Goal: Transaction & Acquisition: Purchase product/service

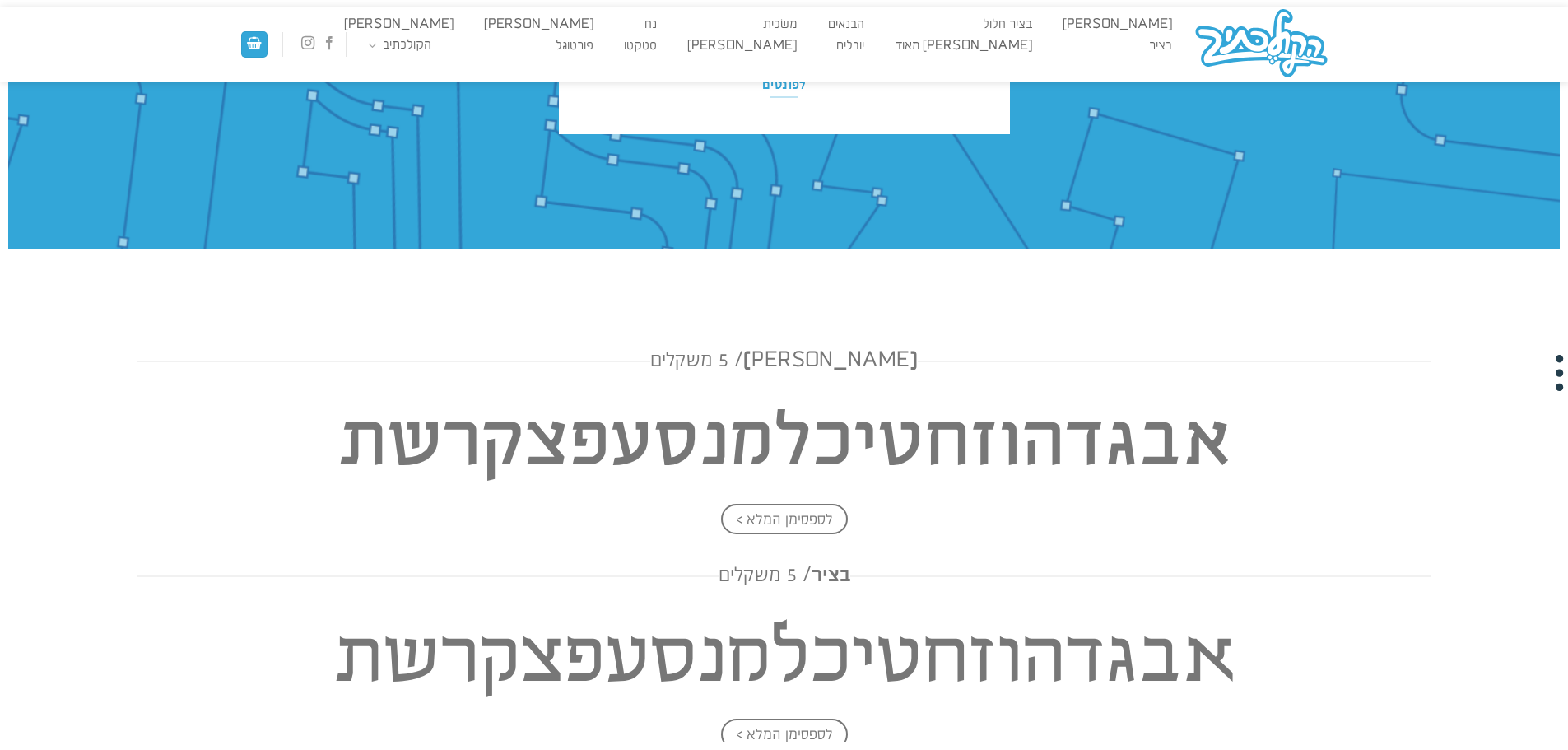
scroll to position [95, 0]
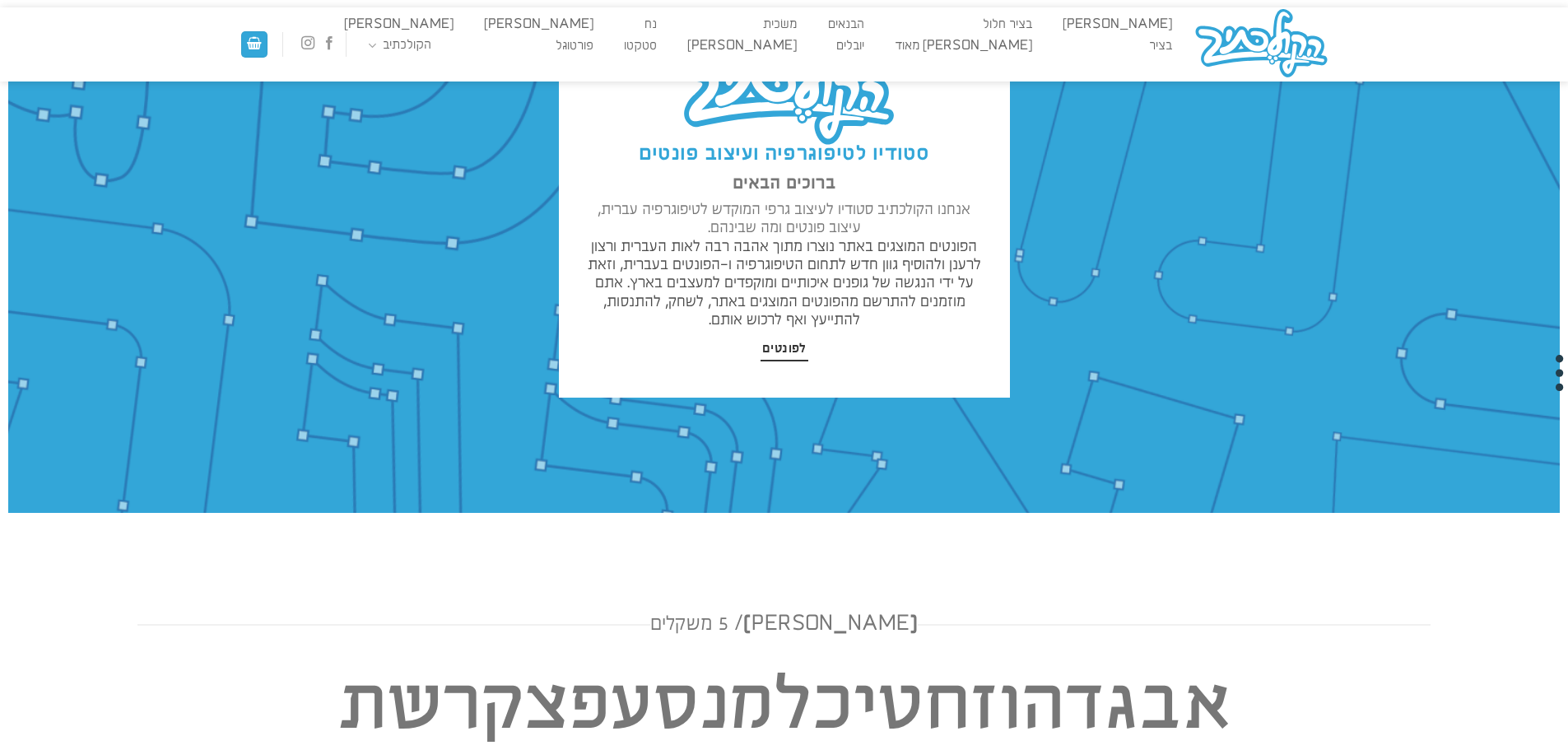
click at [784, 352] on span "לפונטים" at bounding box center [784, 349] width 44 height 17
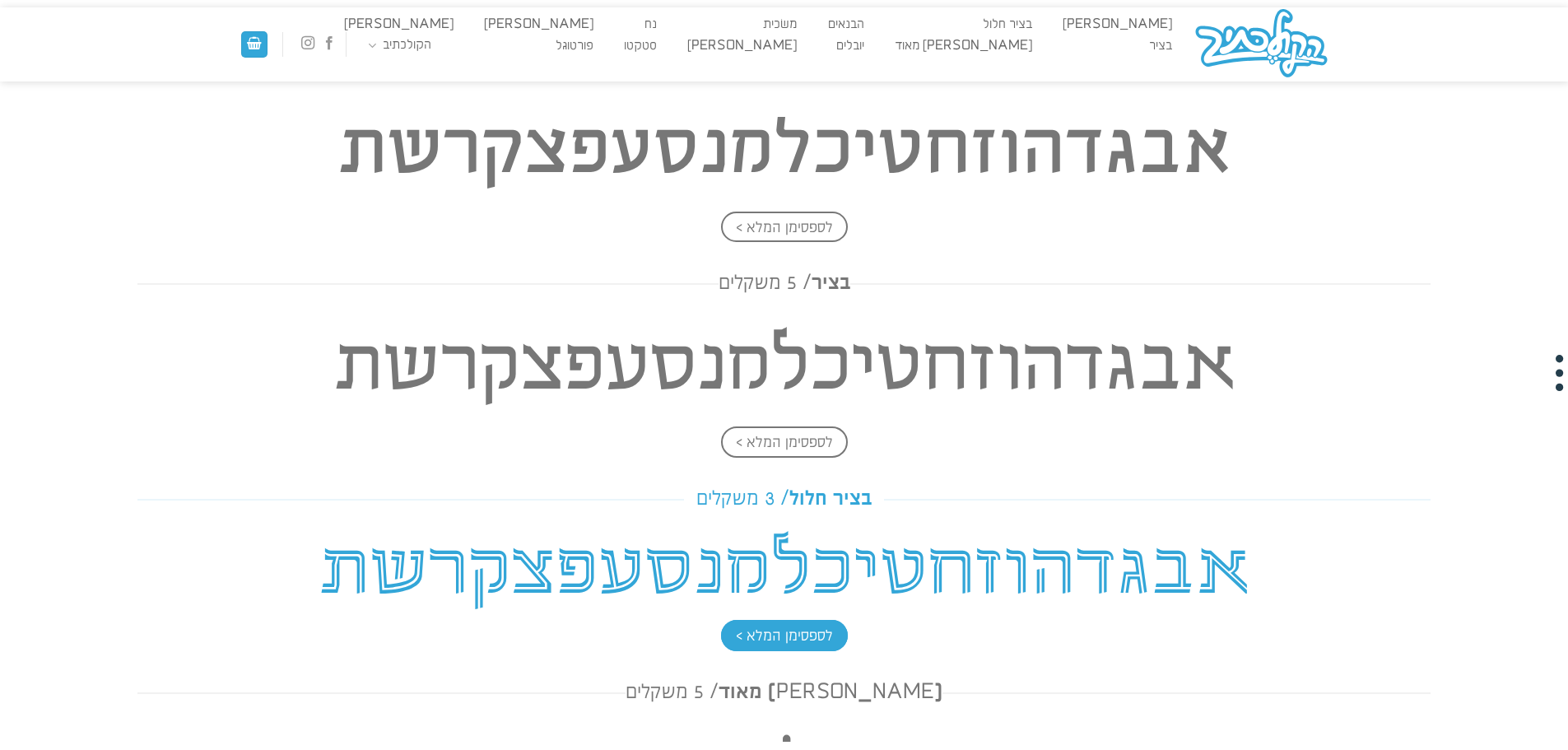
scroll to position [863, 0]
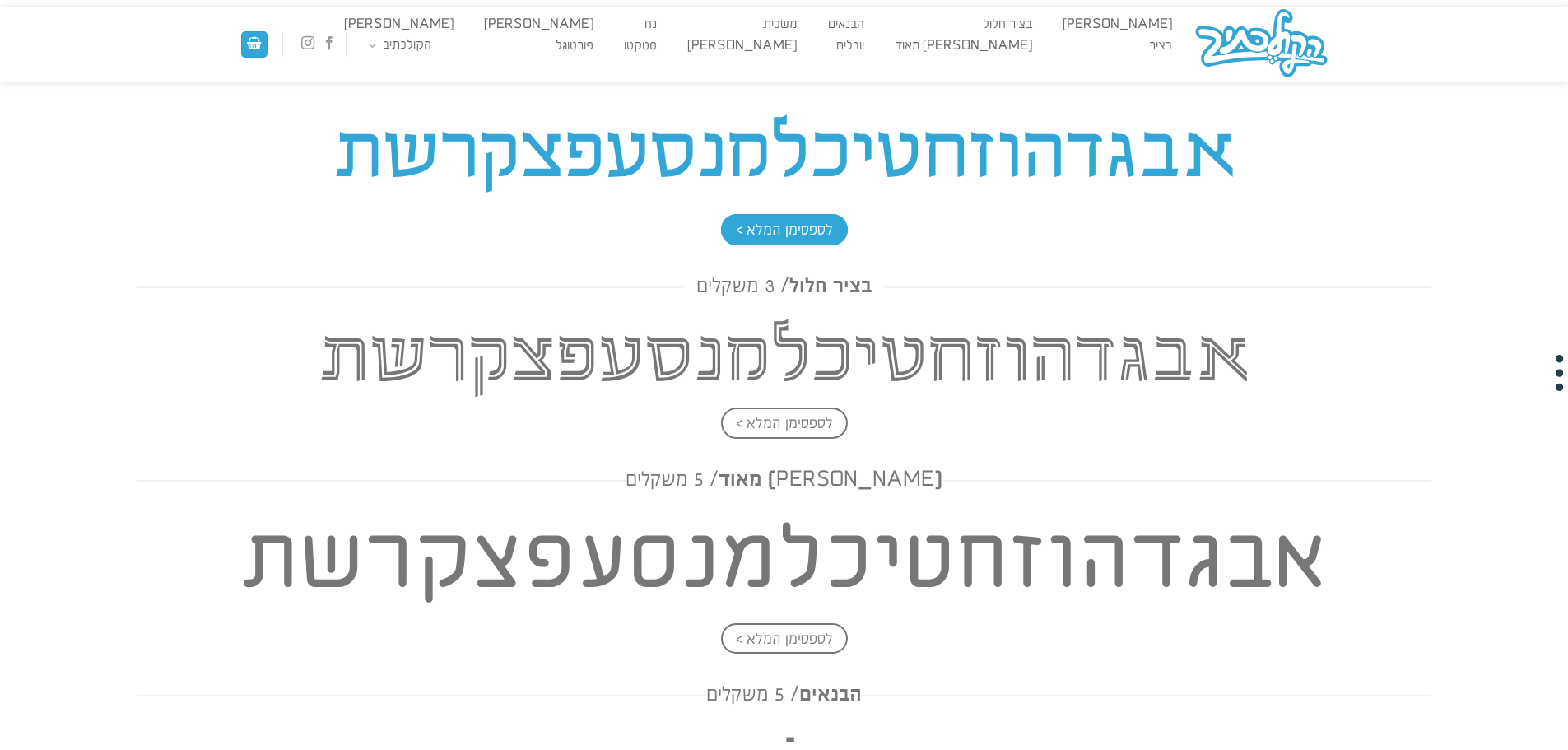
click at [800, 145] on h4 "אבגדהוזחטיכלמנסעפצקרשת" at bounding box center [784, 152] width 1294 height 119
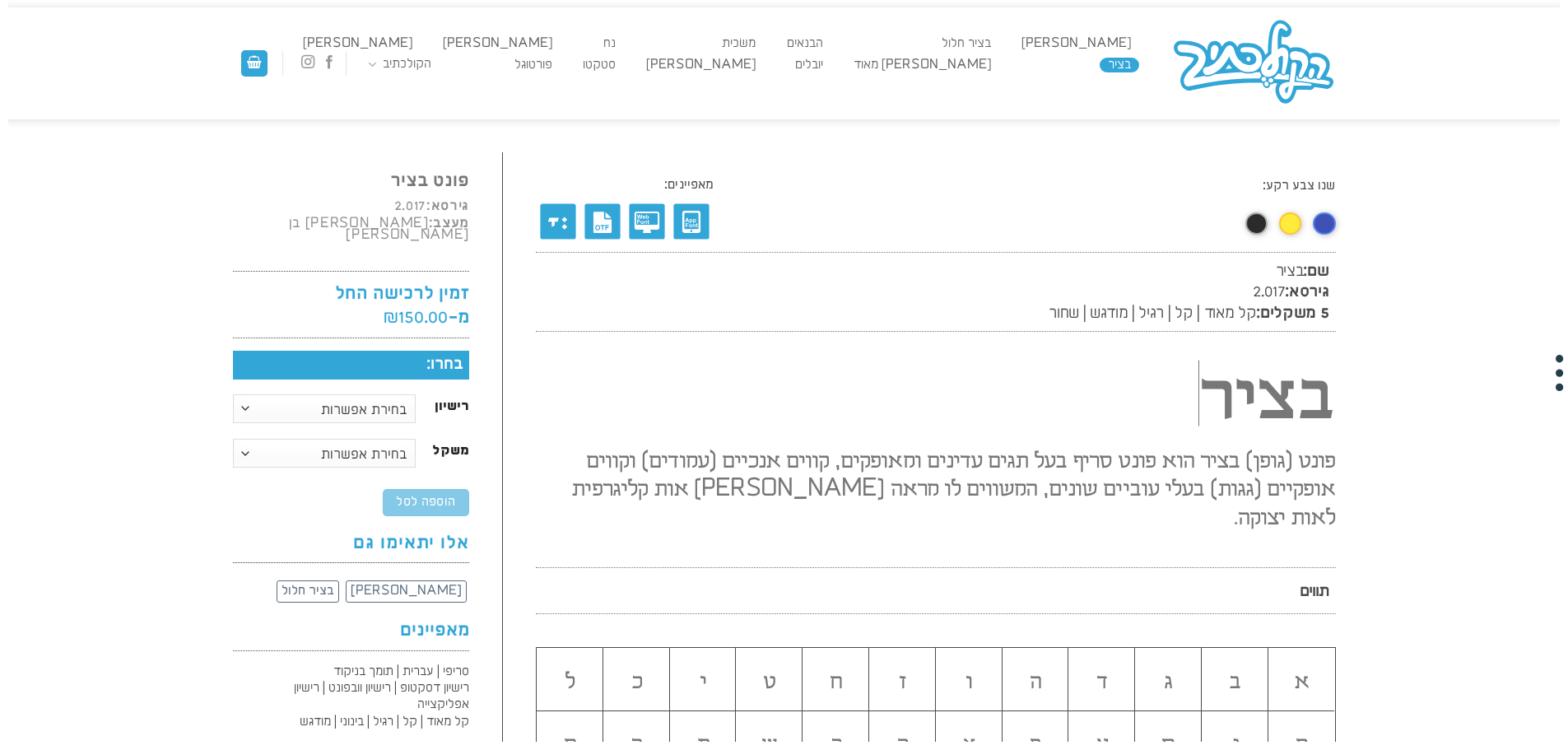
scroll to position [1, 0]
click at [386, 399] on select "בחירת אפשרות רישיון דסקטופ רישיון וובפונט רישיון אפליקצייה" at bounding box center [324, 408] width 183 height 29
click at [233, 394] on select "בחירת אפשרות רישיון דסקטופ רישיון וובפונט רישיון אפליקצייה" at bounding box center [324, 408] width 183 height 29
select select "רישיון דסקטופ"
click at [354, 441] on select "בחירת אפשרות קל-מאוד קל רגיל מודגש שחור משפחה מלאה" at bounding box center [324, 452] width 183 height 29
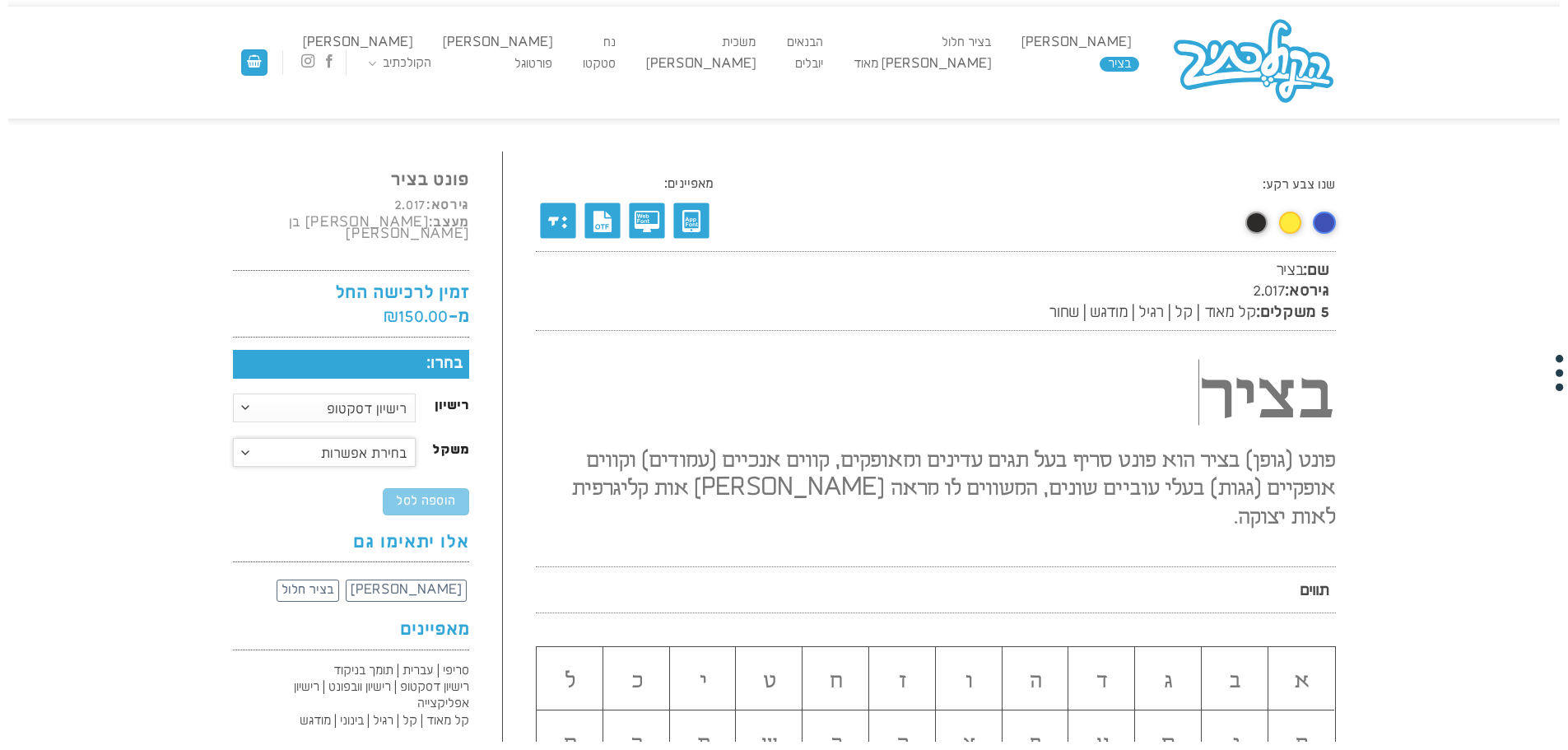
select select "מודגש"
click at [233, 438] on select "בחירת אפשרות קל-מאוד קל רגיל מודגש שחור משפחה מלאה" at bounding box center [324, 452] width 183 height 29
select select "רישיון דסקטופ"
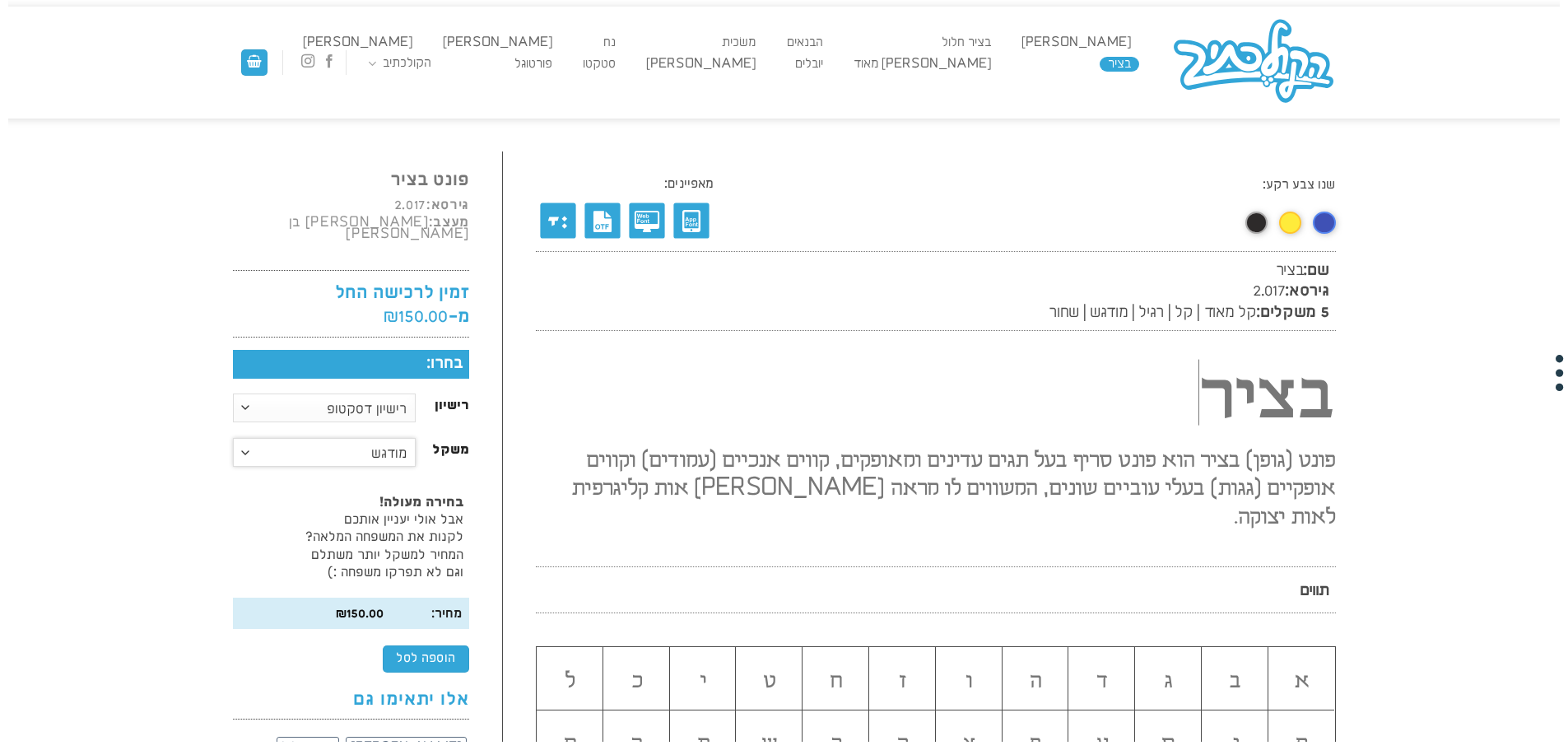
click at [367, 441] on select "בחירת אפשרות קל-מאוד קל רגיל מודגש שחור משפחה מלאה" at bounding box center [324, 452] width 183 height 29
select select "משפחה מלאה"
click at [233, 438] on select "בחירת אפשרות קל-מאוד קל רגיל מודגש שחור משפחה מלאה" at bounding box center [324, 452] width 183 height 29
select select "רישיון דסקטופ"
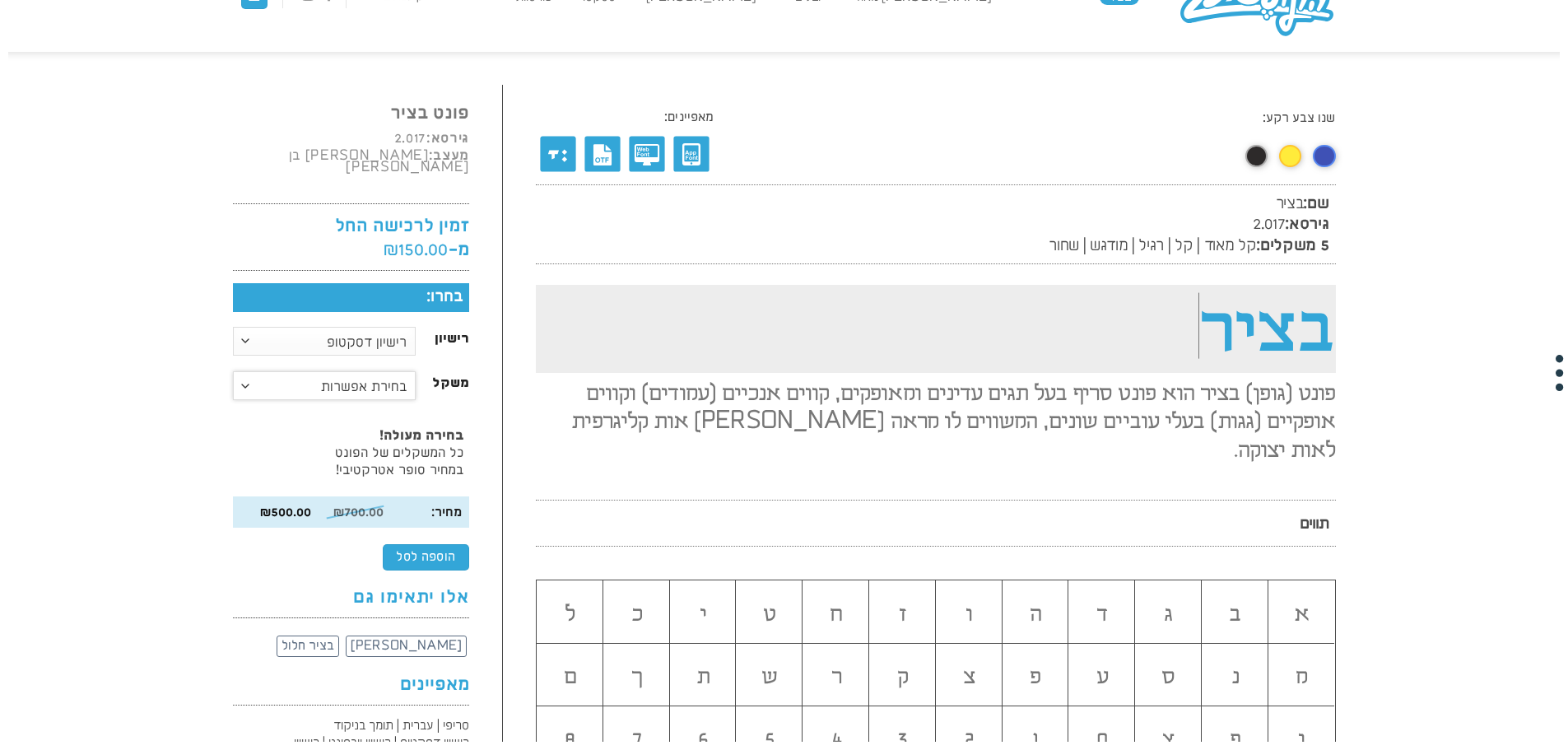
scroll to position [0, 0]
